Goal: Transaction & Acquisition: Purchase product/service

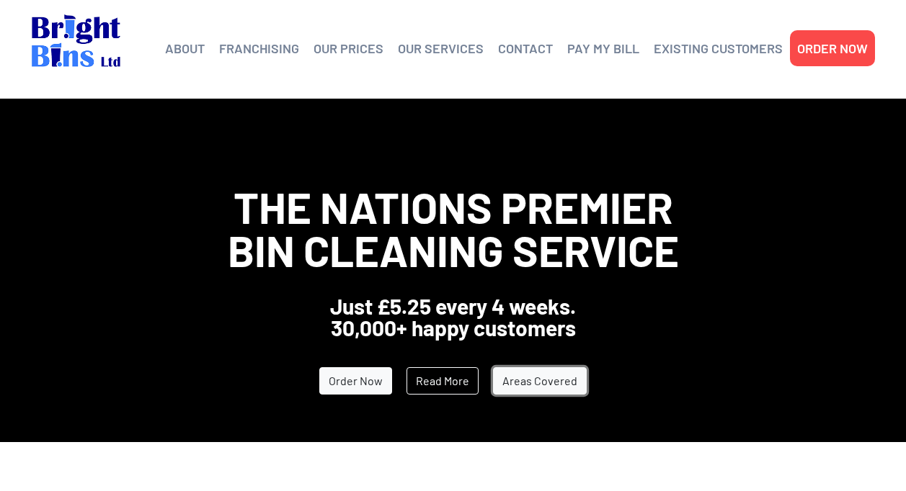
click at [537, 382] on link "Areas Covered" at bounding box center [540, 380] width 94 height 27
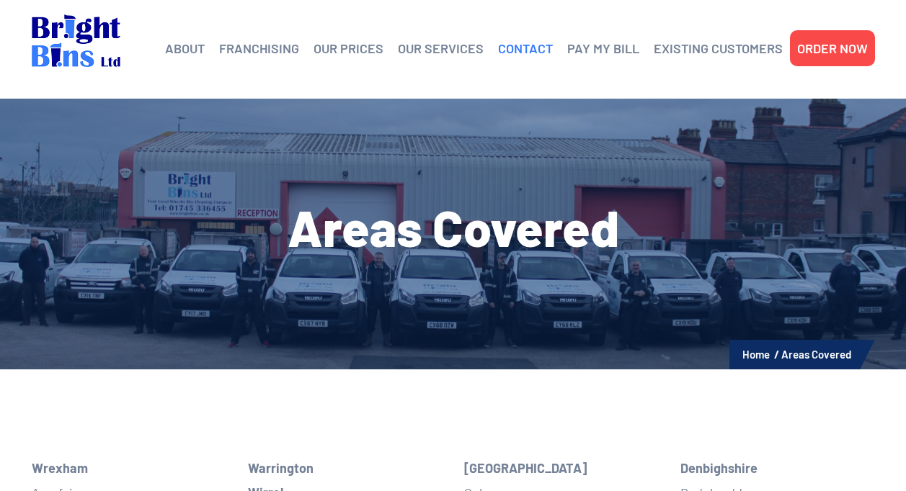
click at [517, 47] on link "CONTACT" at bounding box center [525, 48] width 55 height 22
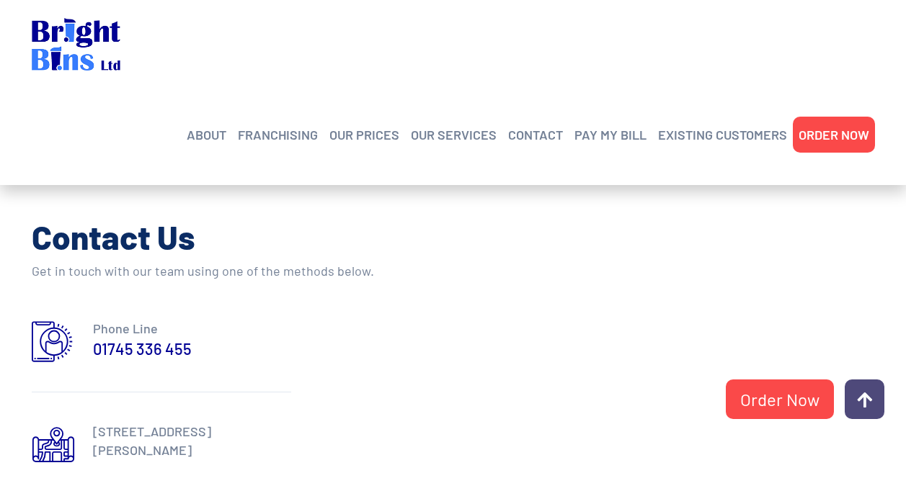
scroll to position [604, 0]
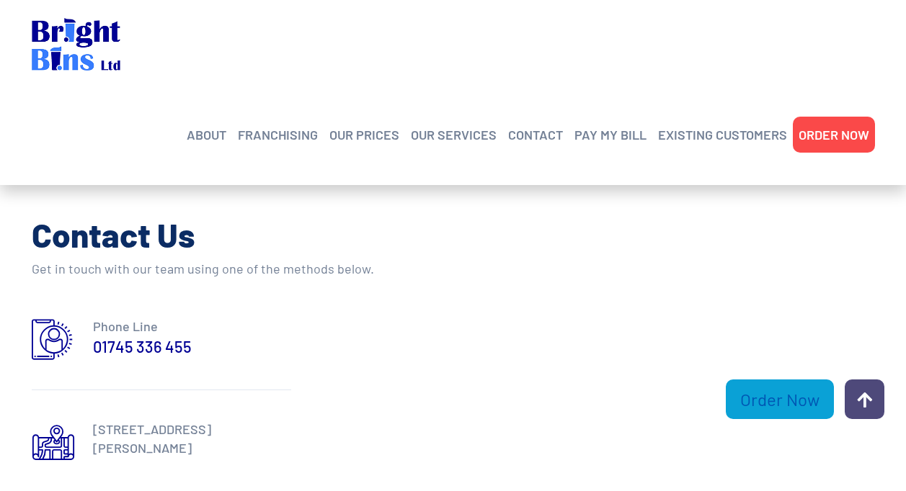
click at [790, 396] on link "Order Now" at bounding box center [779, 400] width 108 height 40
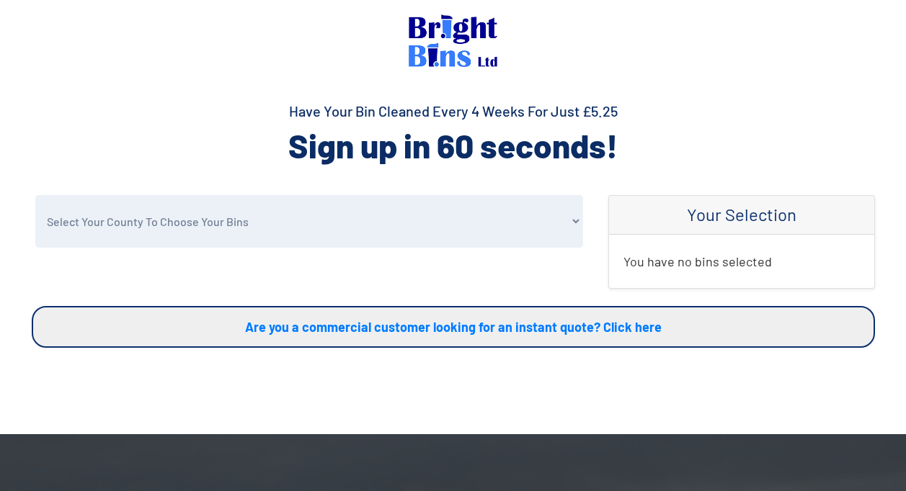
click at [573, 218] on select "Select Your County To Choose Your Bins Cheshire Conwy Denbighshire Flintshire S…" at bounding box center [309, 221] width 548 height 53
select select "Cheshire"
click at [35, 195] on select "Select Your County To Choose Your Bins Cheshire Conwy Denbighshire Flintshire S…" at bounding box center [309, 221] width 548 height 53
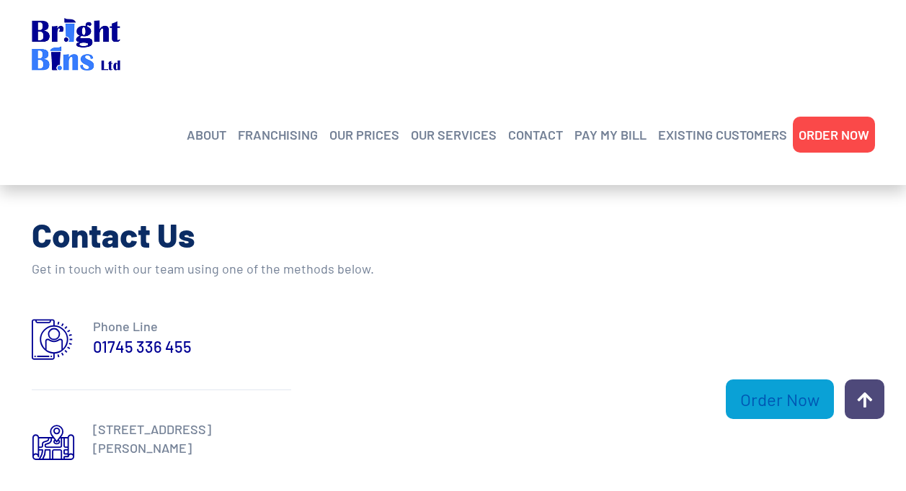
click at [772, 398] on link "Order Now" at bounding box center [779, 400] width 108 height 40
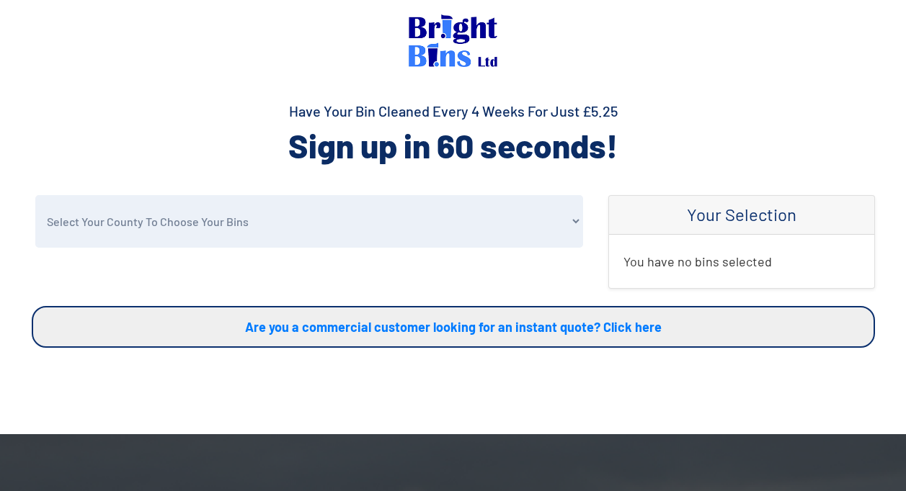
click at [576, 220] on select "Select Your County To Choose Your Bins Cheshire Conwy Denbighshire Flintshire S…" at bounding box center [309, 221] width 548 height 53
select select "Halton"
click at [35, 195] on select "Select Your County To Choose Your Bins Cheshire Conwy Denbighshire Flintshire S…" at bounding box center [309, 221] width 548 height 53
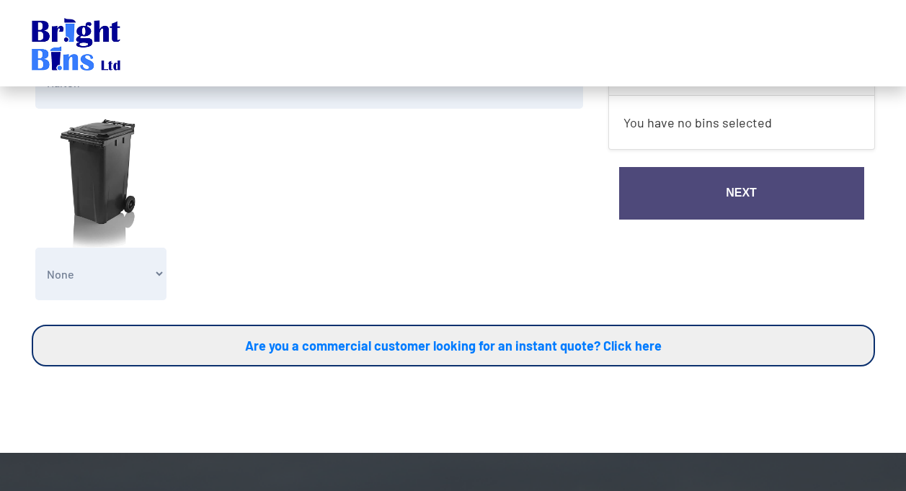
scroll to position [200, 0]
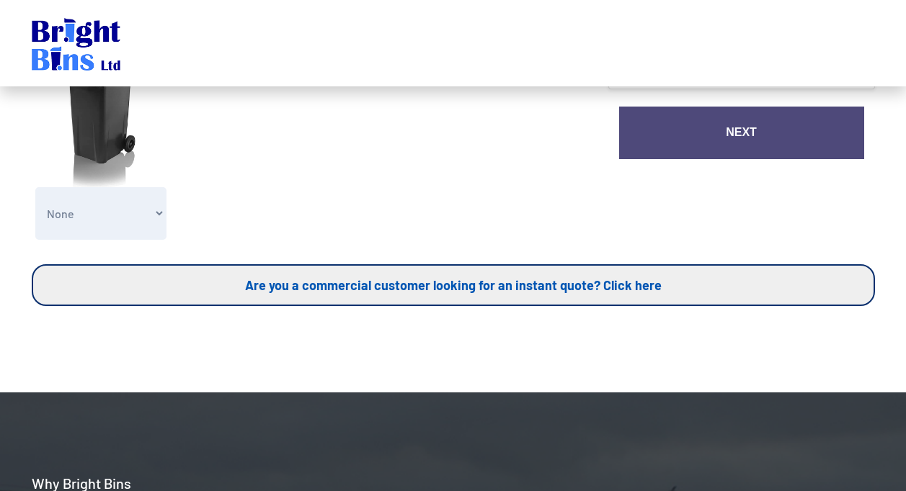
click at [536, 283] on link "Are you a commercial customer looking for an instant quote? Click here" at bounding box center [453, 285] width 843 height 42
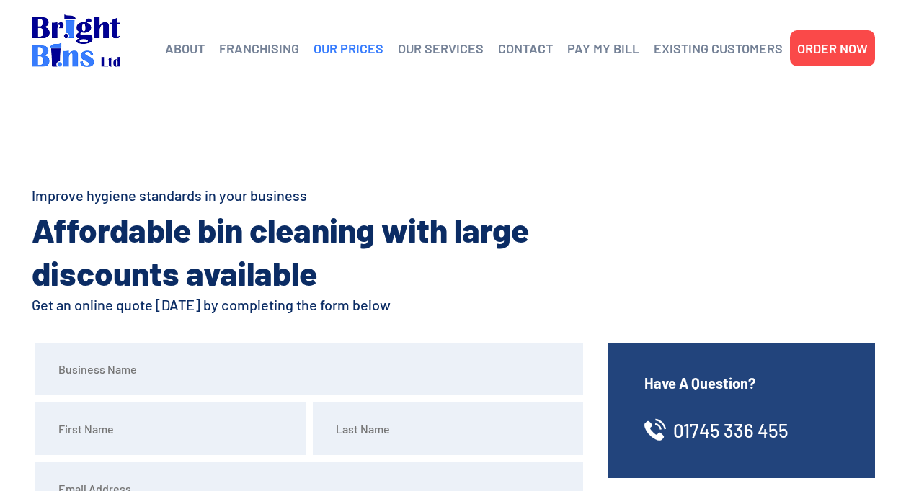
click at [372, 49] on link "OUR PRICES" at bounding box center [348, 48] width 70 height 22
